Goal: Check status: Check status

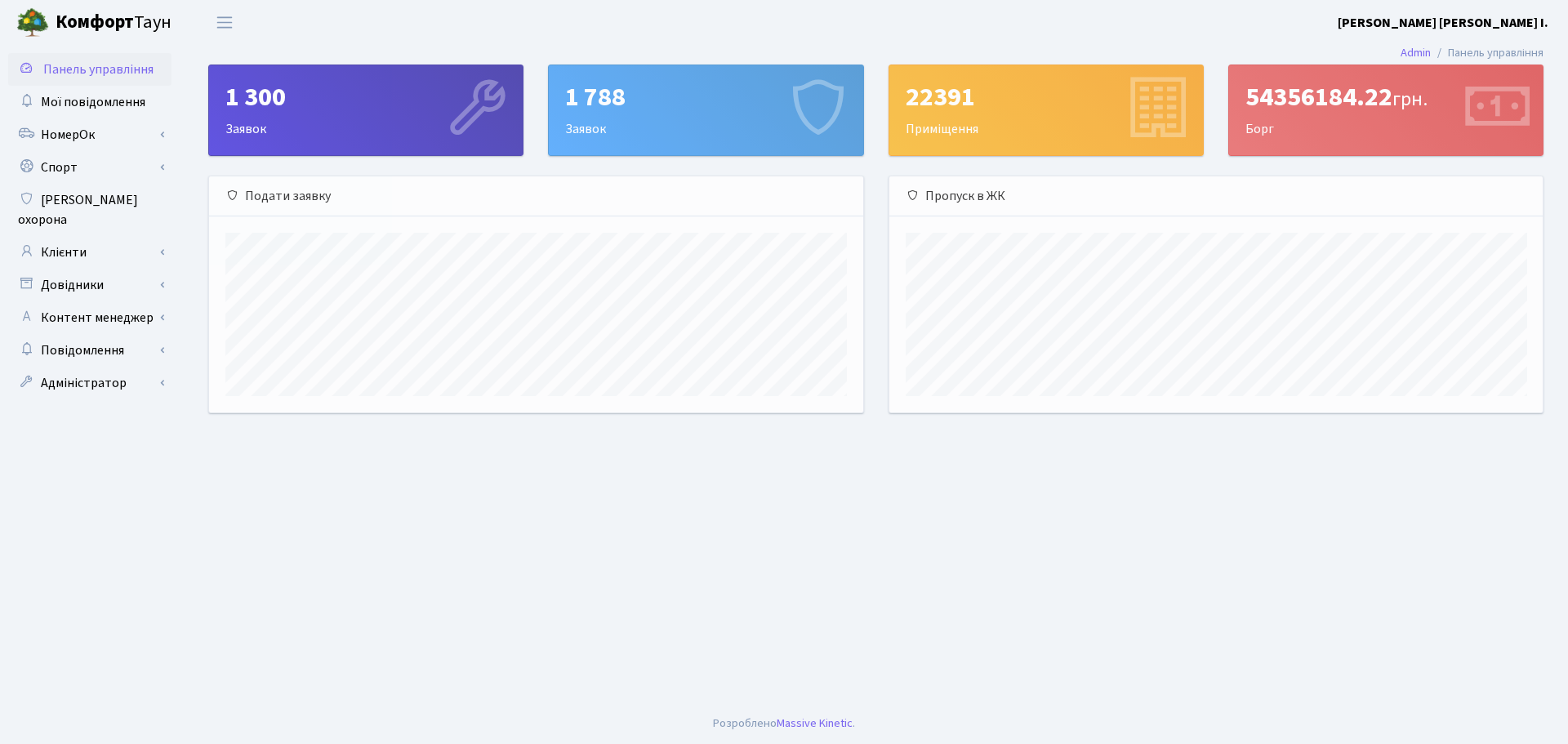
scroll to position [236, 653]
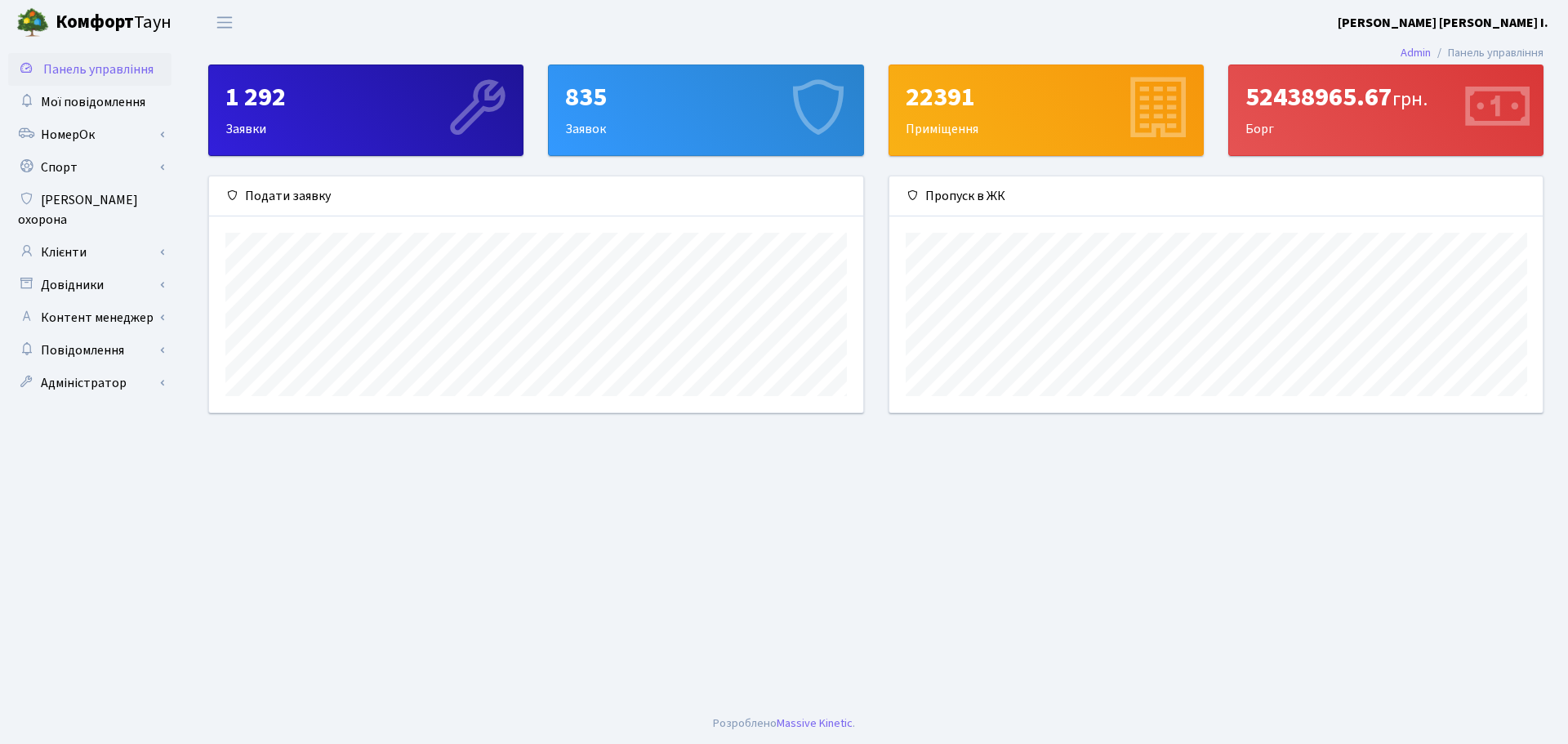
scroll to position [236, 653]
click at [97, 143] on link "НомерОк" at bounding box center [90, 134] width 163 height 33
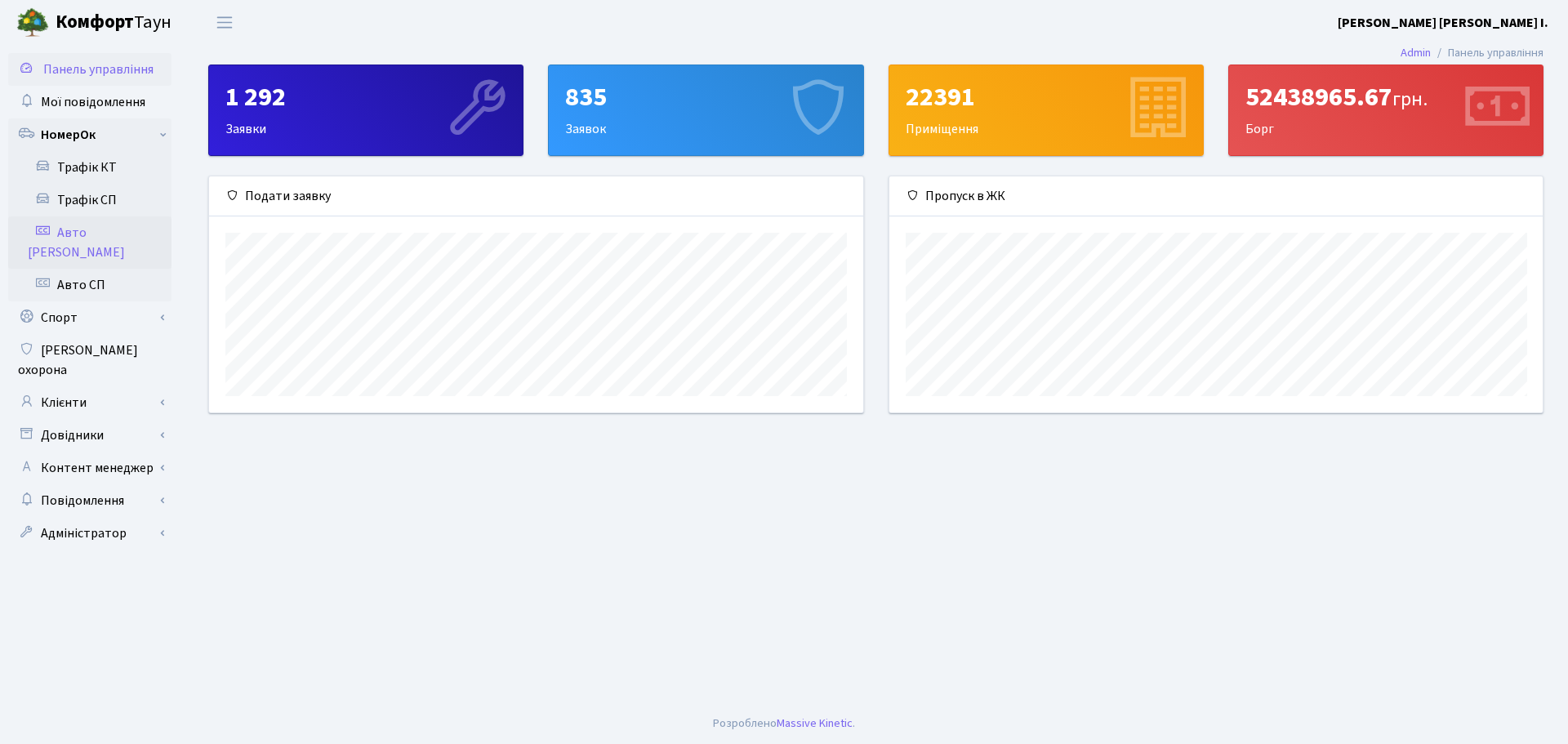
click at [79, 233] on link "Авто [PERSON_NAME]" at bounding box center [90, 242] width 163 height 53
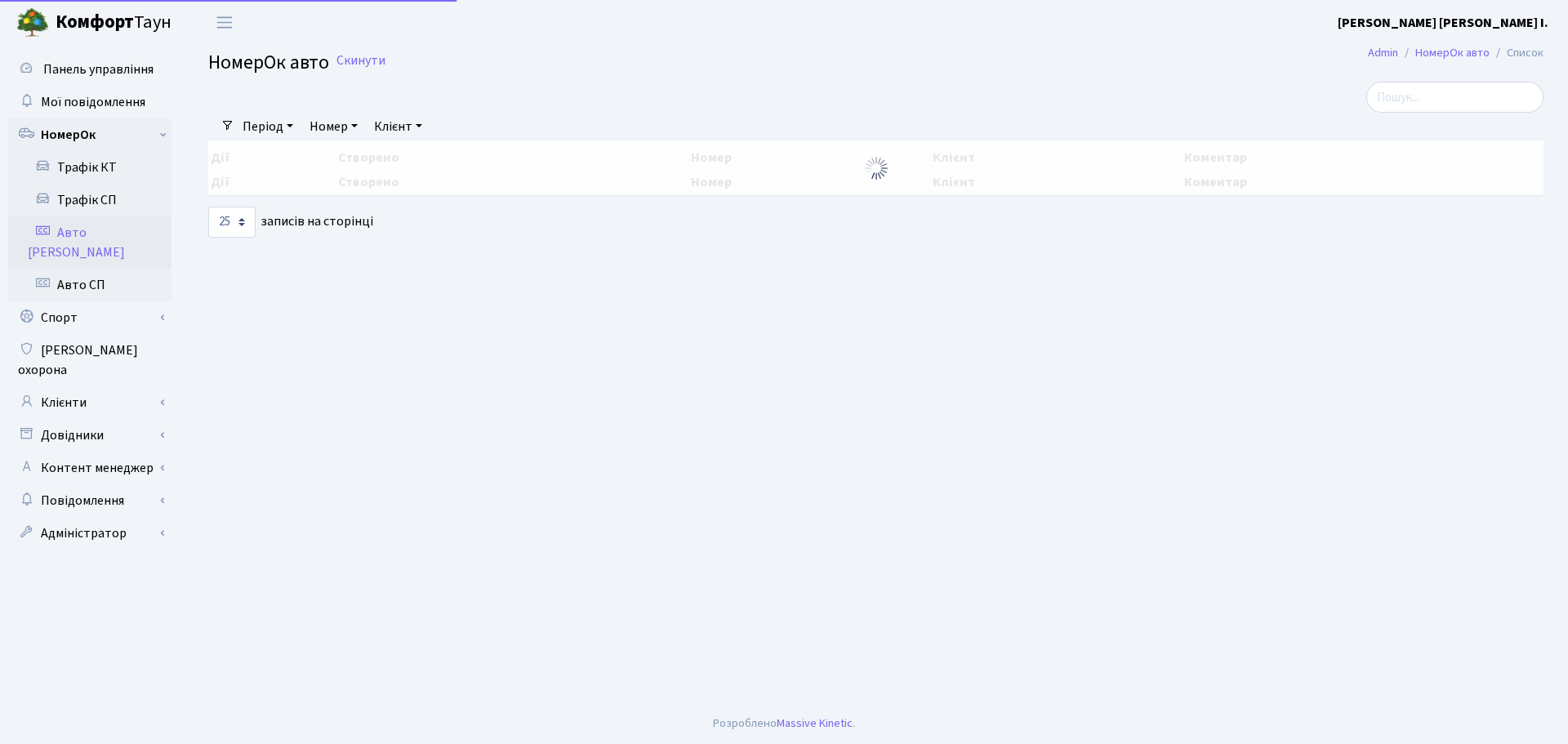
select select "25"
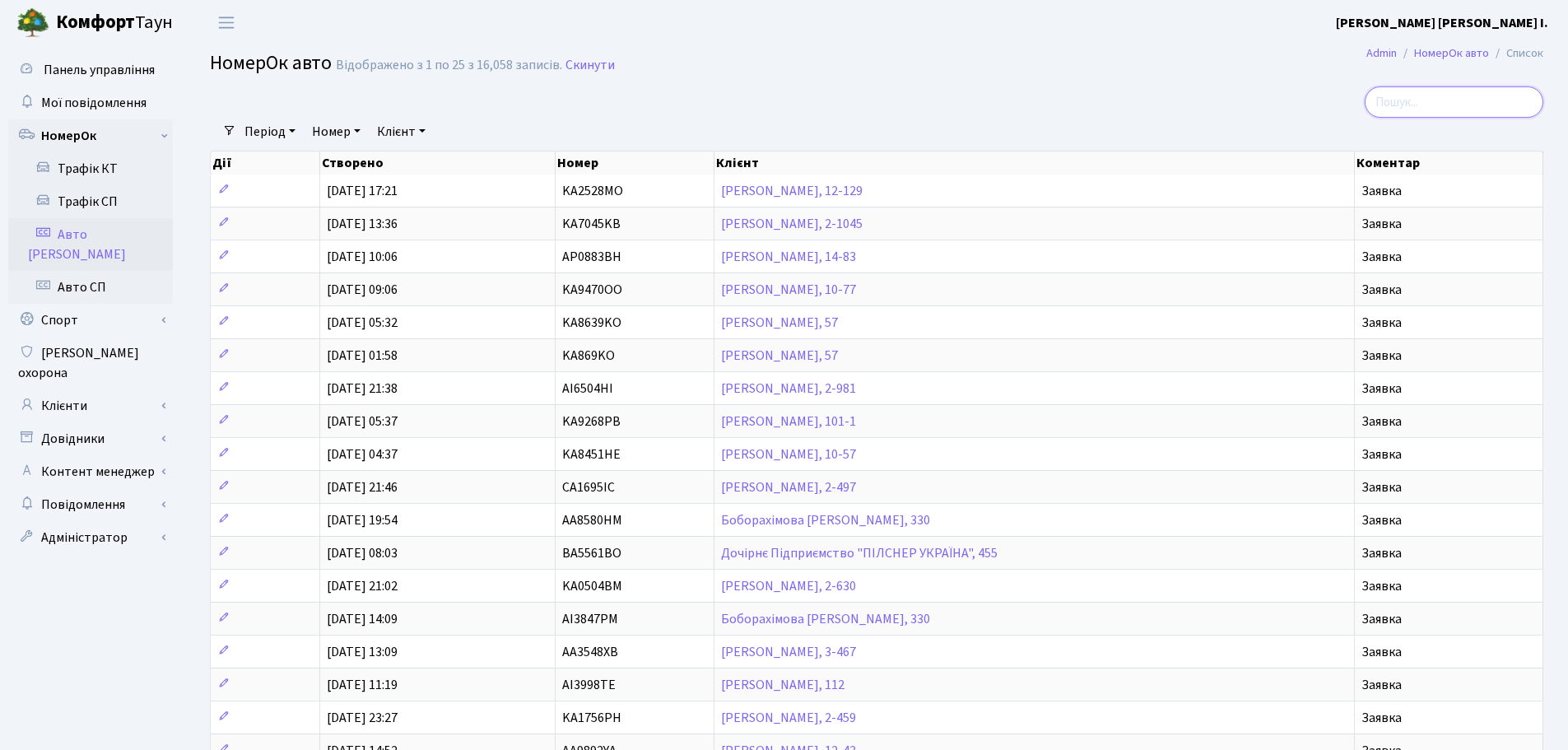
click at [1445, 95] on input "search" at bounding box center [1453, 101] width 179 height 31
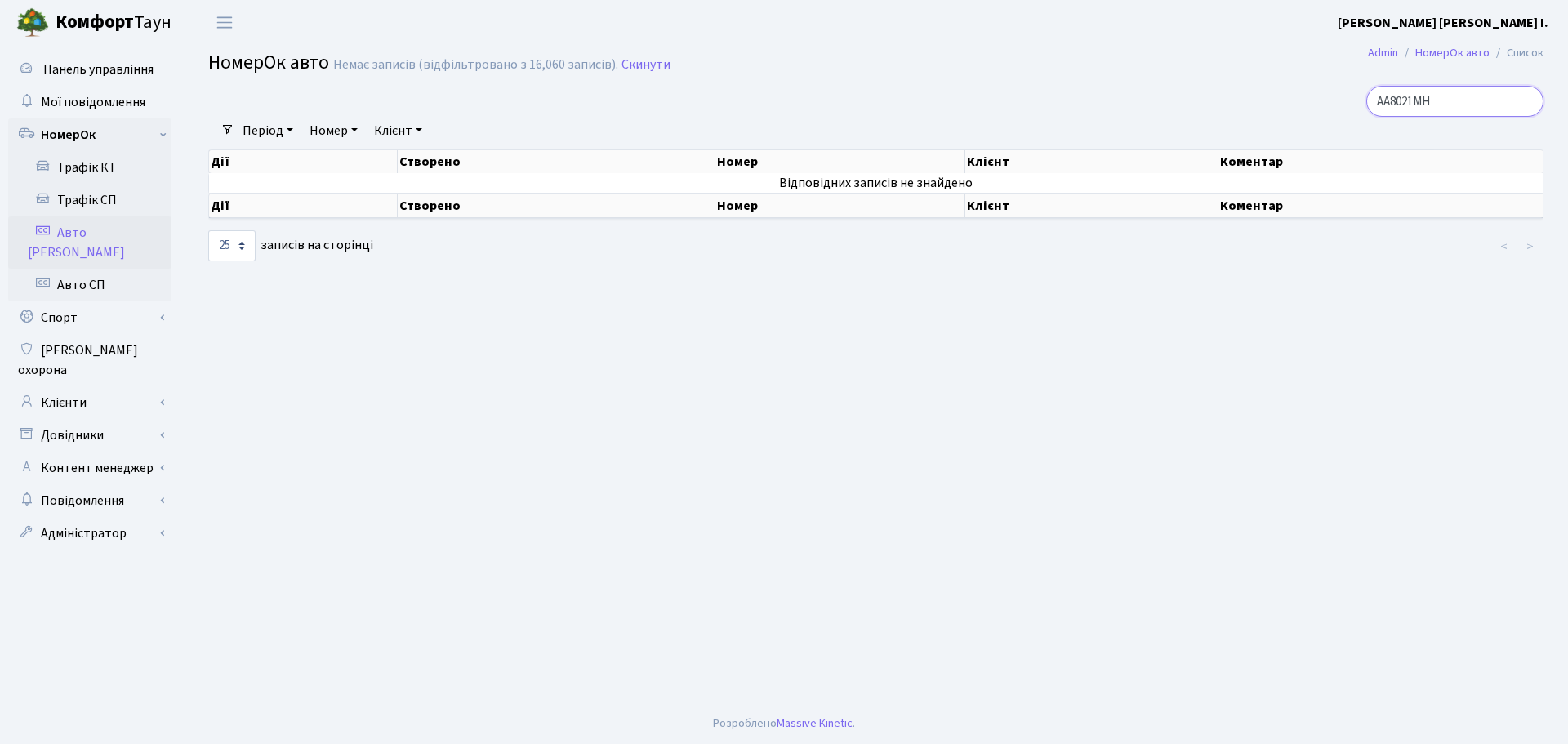
type input "AA8021MH"
click at [287, 127] on link "Період" at bounding box center [268, 131] width 64 height 28
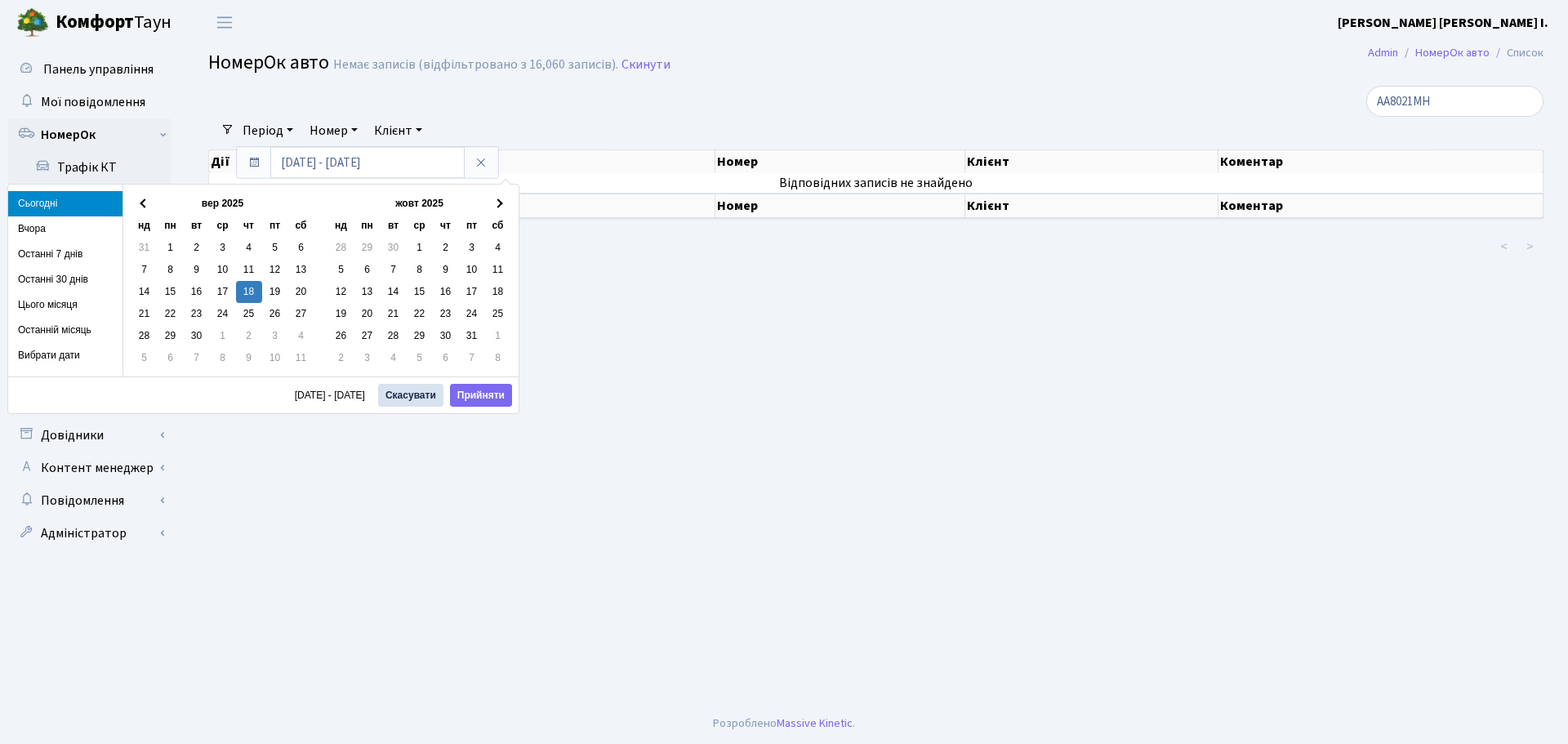
click at [255, 164] on icon at bounding box center [254, 163] width 13 height 13
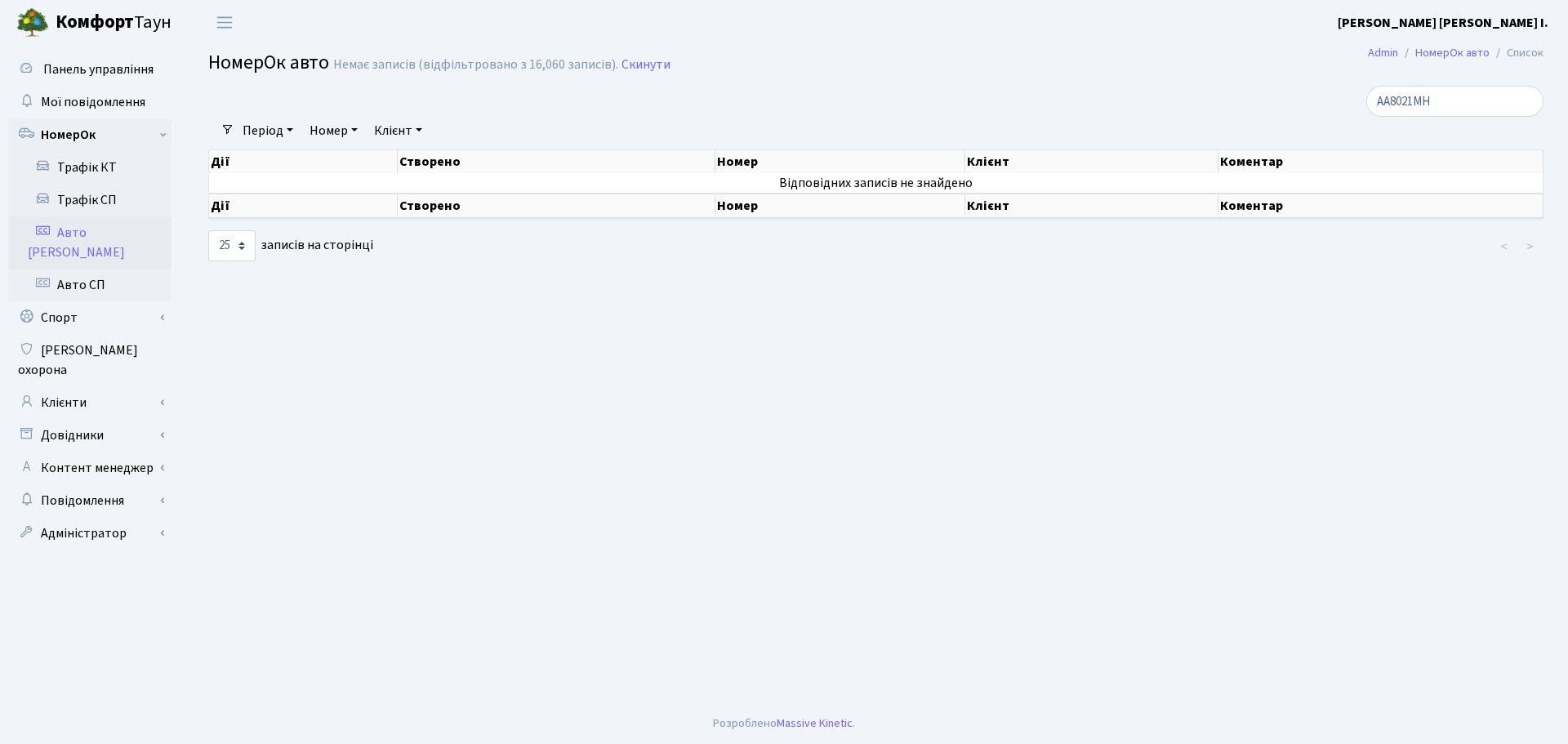
click at [288, 128] on link "Період" at bounding box center [268, 131] width 64 height 28
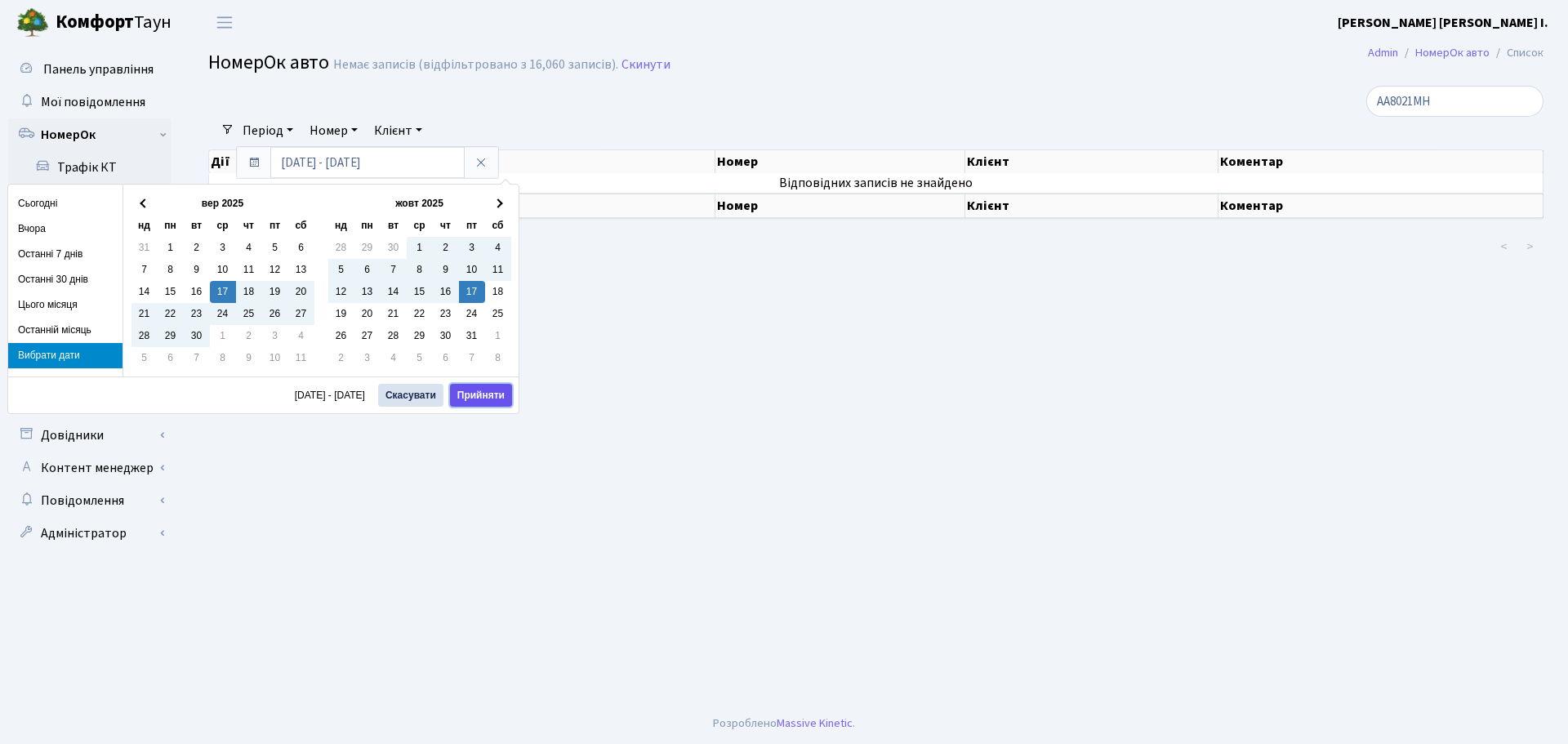
click at [473, 401] on button "Прийняти" at bounding box center [481, 395] width 62 height 23
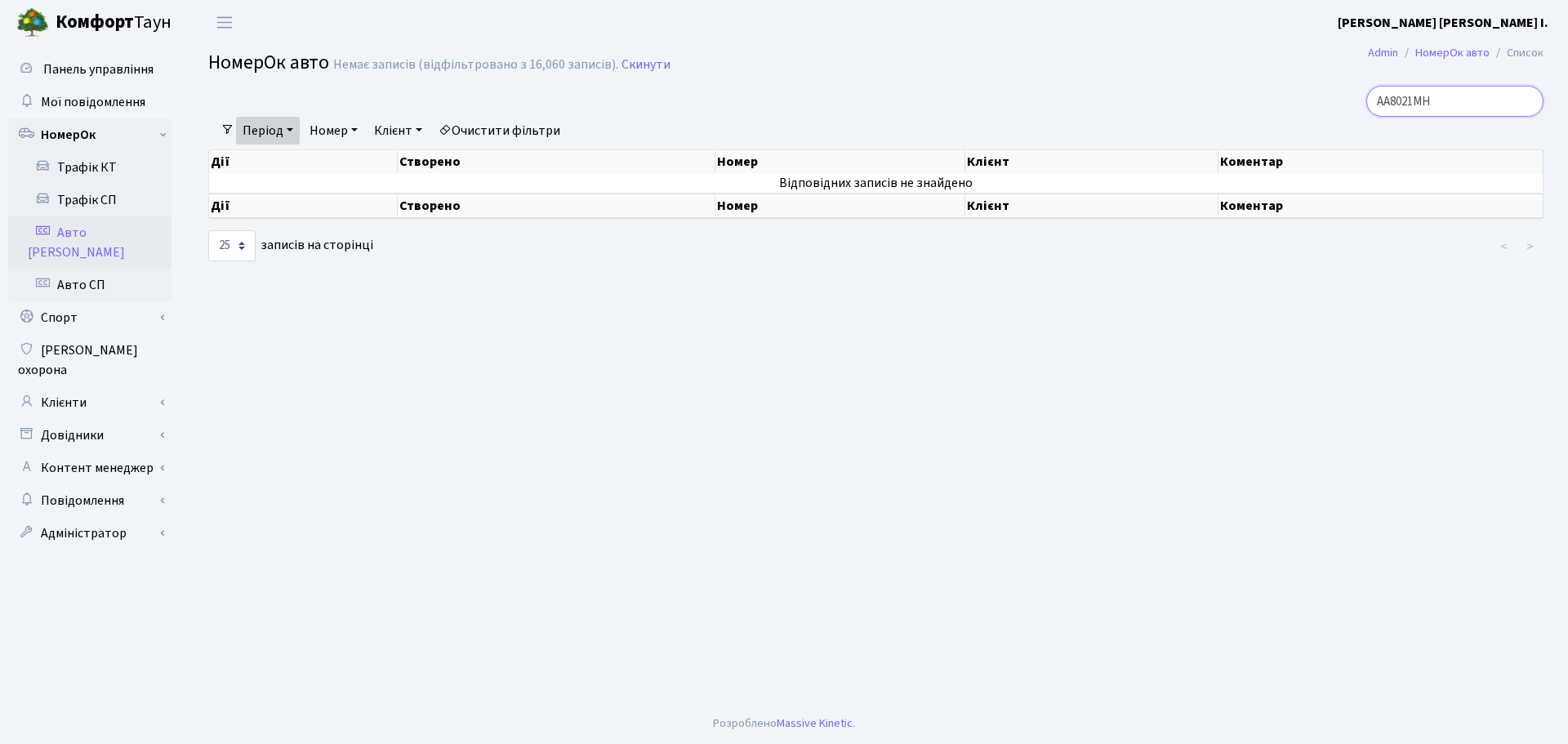
click at [1488, 94] on input "AA8021MH" at bounding box center [1454, 101] width 178 height 31
click at [290, 137] on link "Період" at bounding box center [268, 131] width 64 height 28
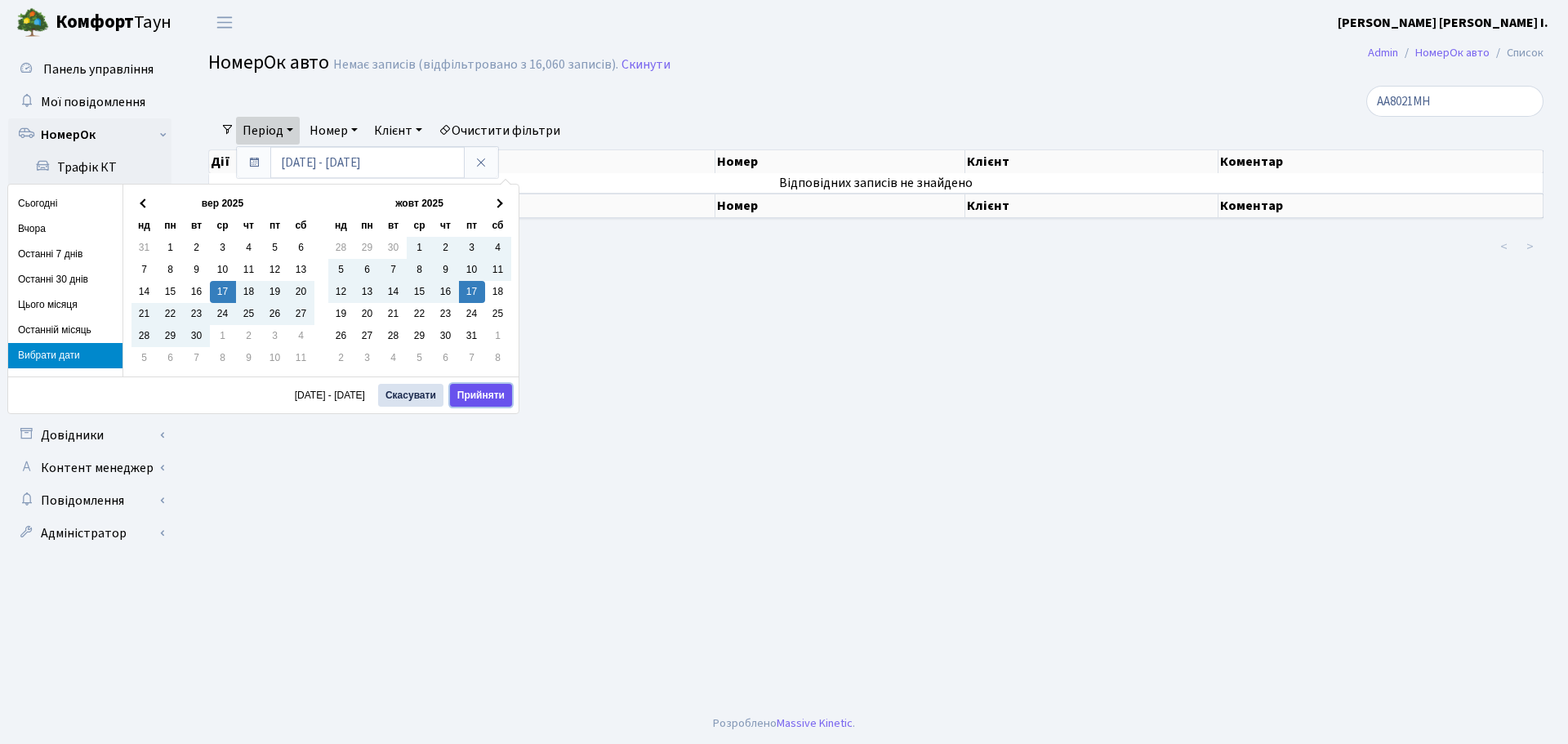
click at [489, 393] on button "Прийняти" at bounding box center [481, 395] width 62 height 23
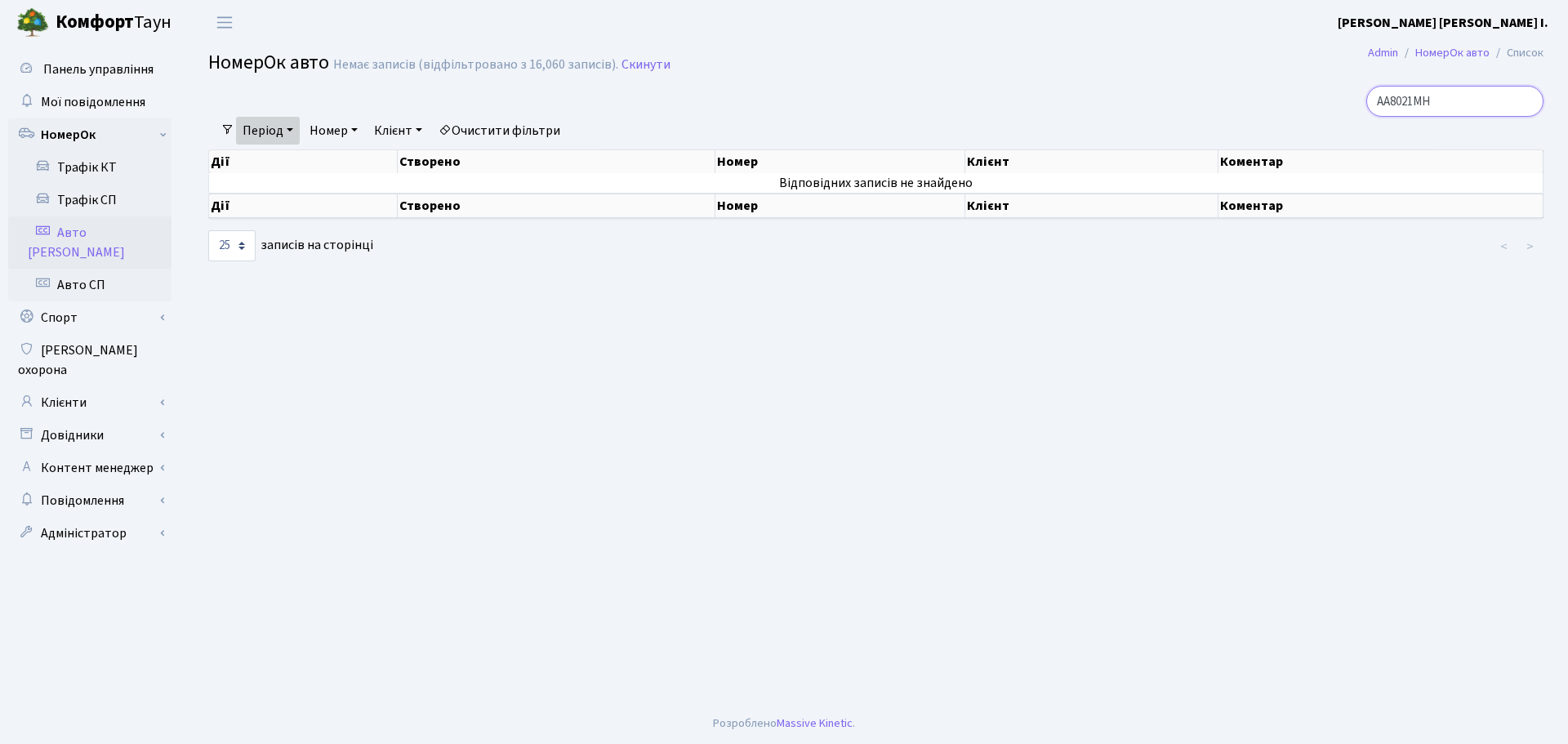
drag, startPoint x: 1450, startPoint y: 102, endPoint x: 1387, endPoint y: 102, distance: 63.0
click at [1387, 102] on input "AA8021MH" at bounding box center [1454, 101] width 178 height 31
click at [75, 164] on link "Трафік КТ" at bounding box center [90, 167] width 163 height 33
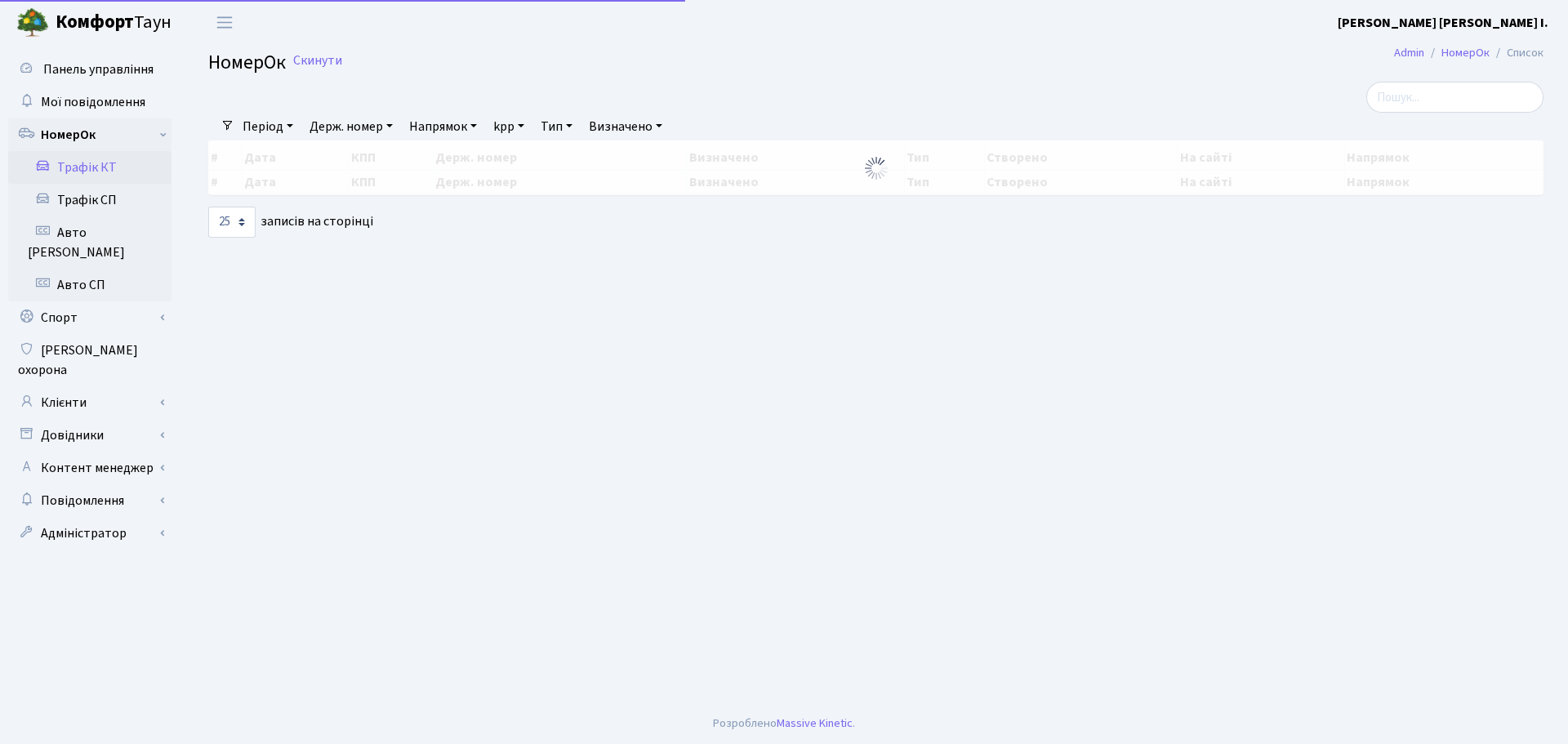
select select "25"
paste input "AA8021MH"
type input "AA8021MH"
select select "25"
